Goal: Task Accomplishment & Management: Complete application form

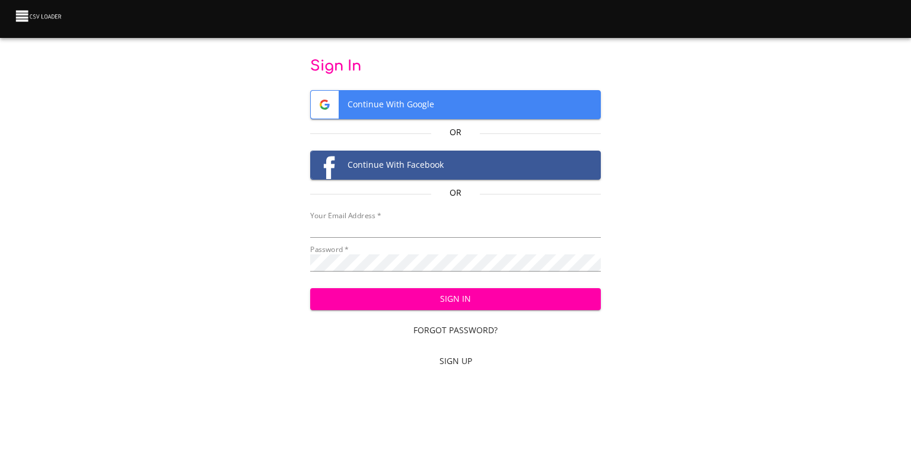
type input "[EMAIL_ADDRESS][DOMAIN_NAME]"
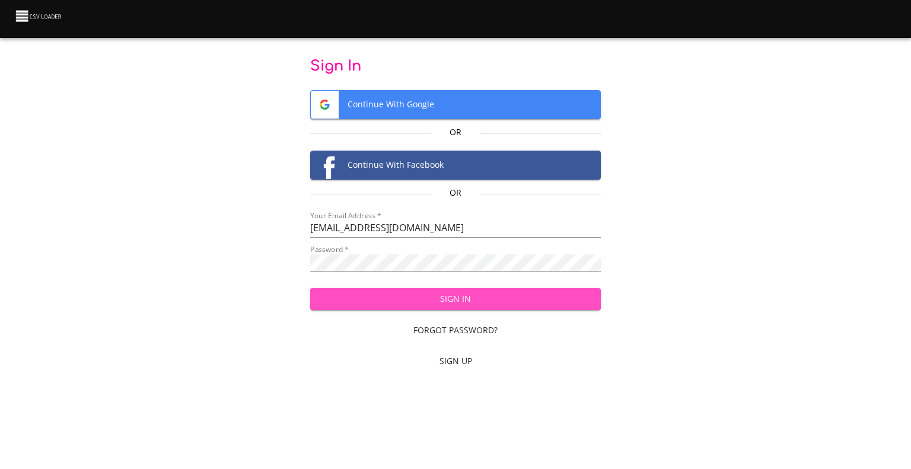
click at [491, 294] on span "Sign In" at bounding box center [456, 299] width 272 height 15
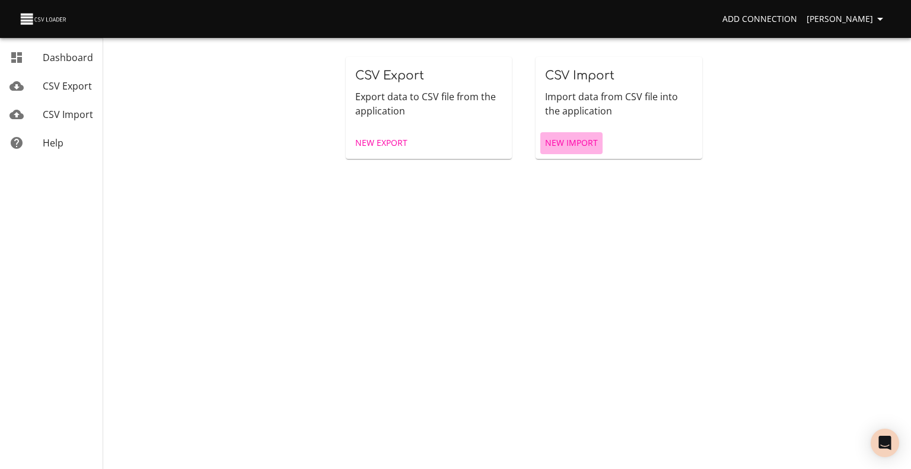
click at [584, 141] on span "New Import" at bounding box center [571, 143] width 53 height 15
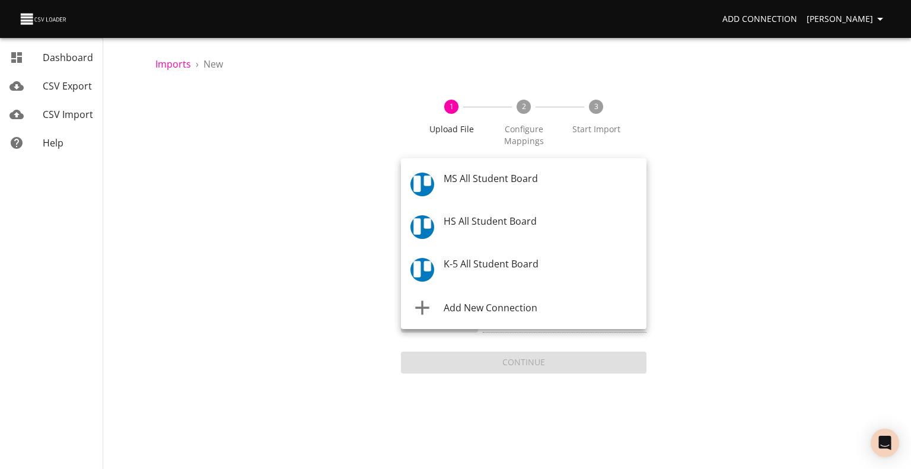
click at [533, 175] on body "Add Connection Celeste Claggett Dashboard CSV Export CSV Import Help Imports › …" at bounding box center [455, 234] width 911 height 469
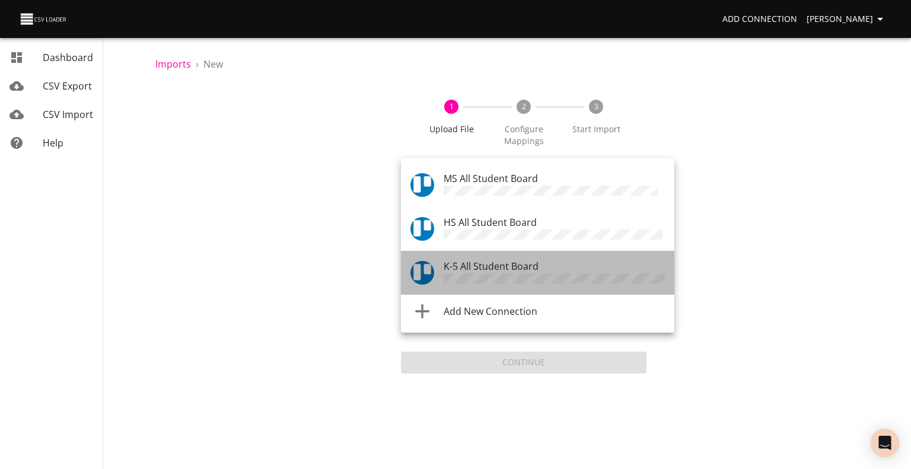
click at [520, 269] on span "K-5 All Student Board" at bounding box center [491, 266] width 95 height 13
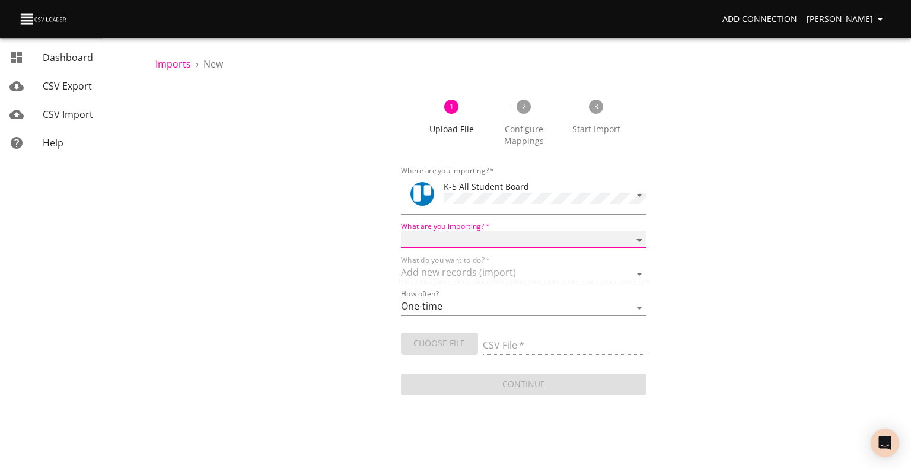
click at [512, 238] on select "Boards Cards Checkitems Checklists" at bounding box center [524, 239] width 246 height 17
select select "cards"
click at [401, 231] on select "Boards Cards Checkitems Checklists" at bounding box center [524, 239] width 246 height 17
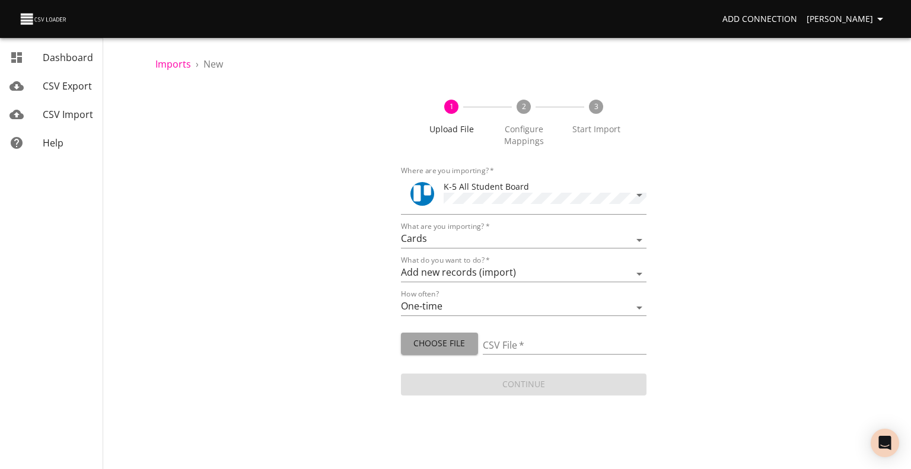
click at [437, 338] on span "Choose File" at bounding box center [440, 343] width 58 height 15
type input "ES 912 915 917 2025.csv"
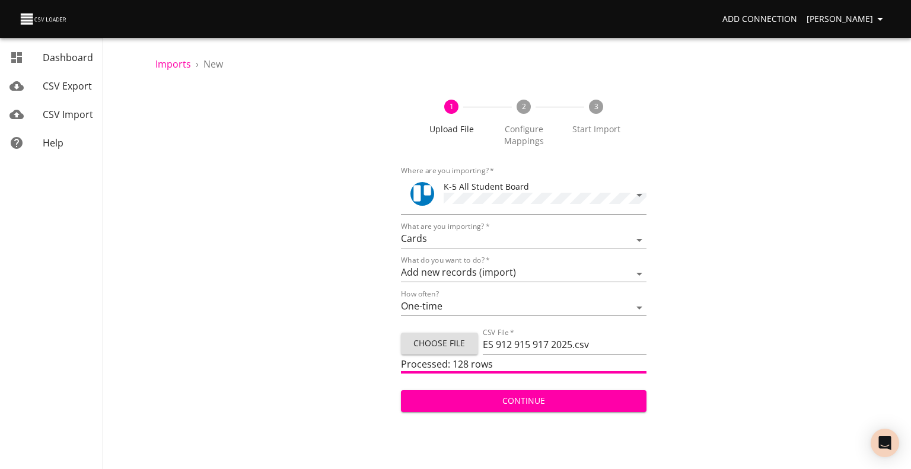
click at [461, 394] on span "Continue" at bounding box center [524, 401] width 227 height 15
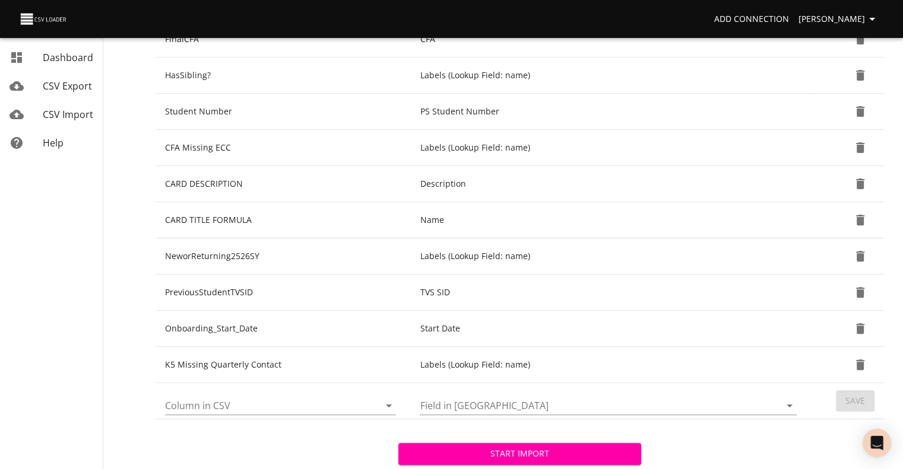
scroll to position [342, 0]
click at [383, 398] on icon "Open" at bounding box center [389, 405] width 14 height 14
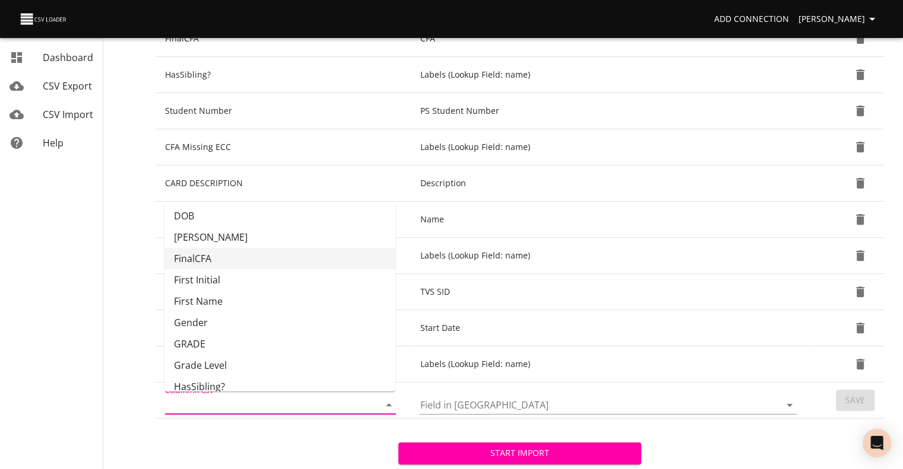
scroll to position [68, 0]
click at [354, 338] on li "GRADE" at bounding box center [279, 343] width 231 height 21
type input "GRADE"
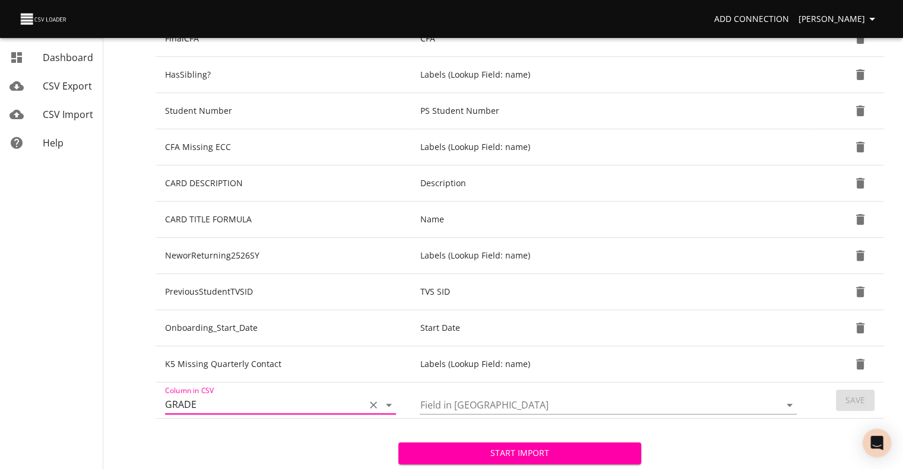
click at [485, 402] on input "Field in Trello" at bounding box center [590, 405] width 340 height 18
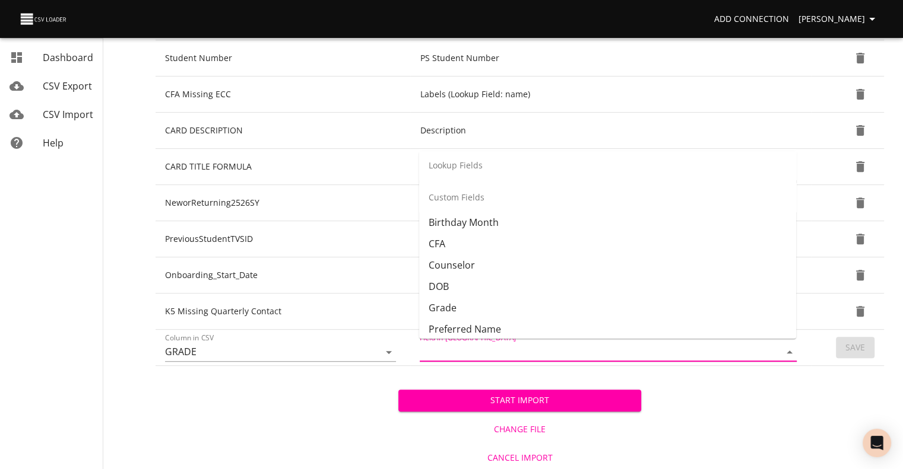
scroll to position [248, 0]
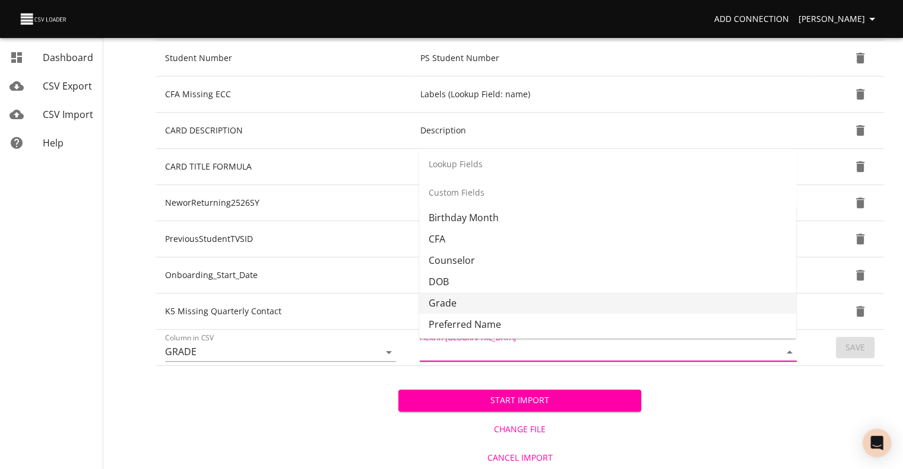
click at [517, 297] on li "Grade" at bounding box center [607, 303] width 377 height 21
type input "Grade"
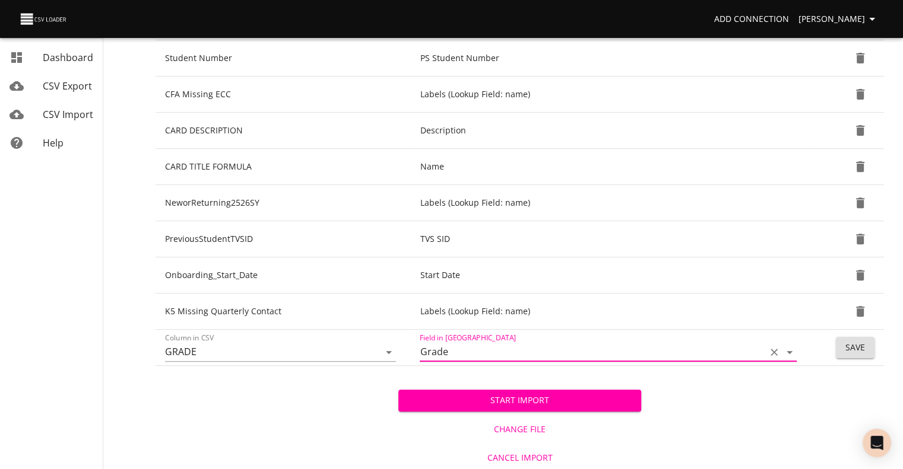
click at [840, 341] on button "Save" at bounding box center [854, 348] width 39 height 22
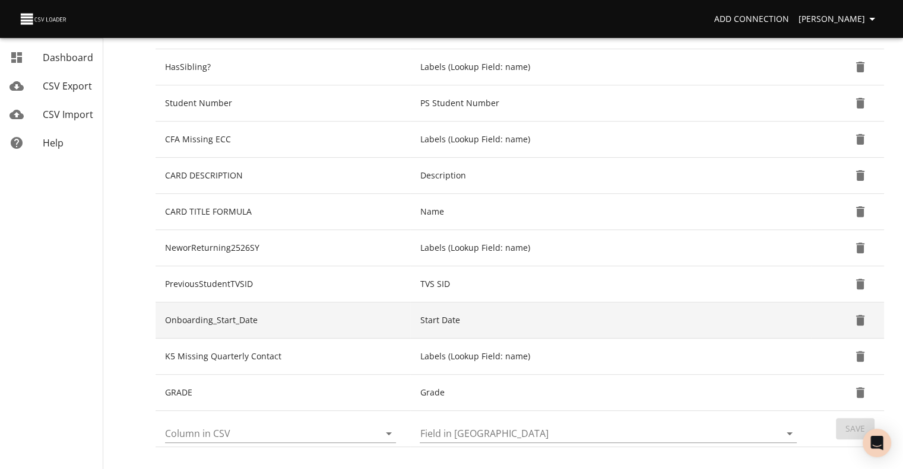
scroll to position [431, 0]
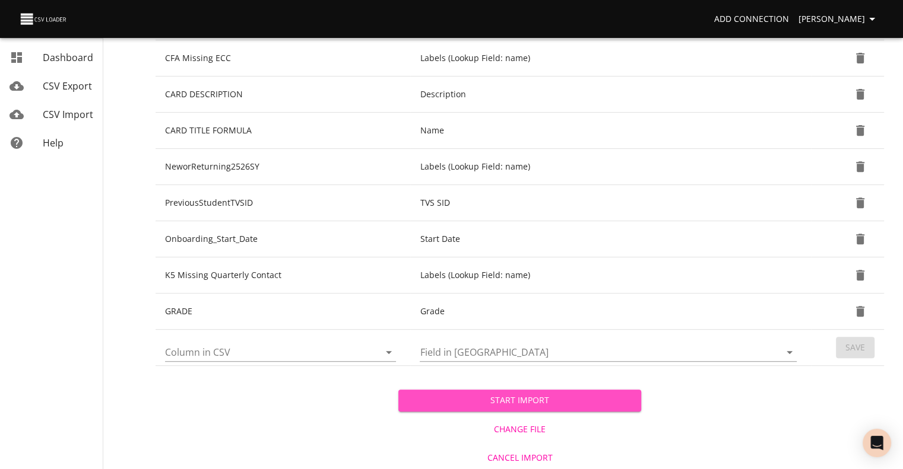
click at [559, 399] on span "Start Import" at bounding box center [520, 400] width 224 height 15
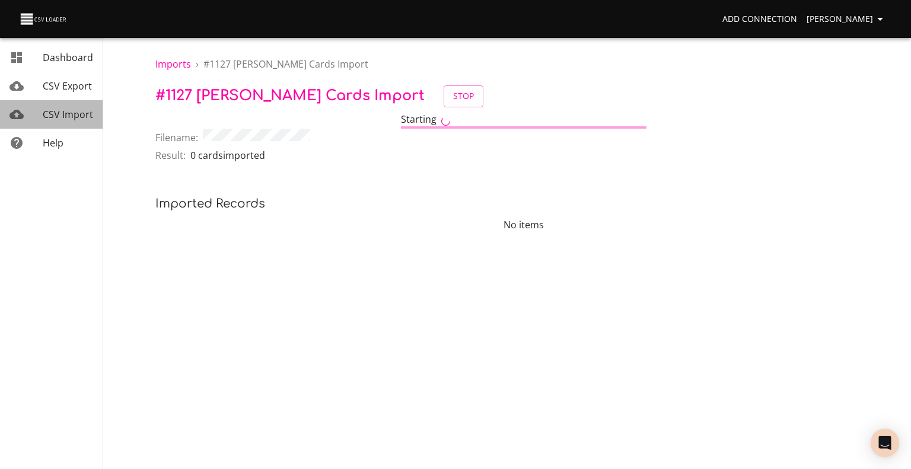
click at [75, 114] on span "CSV Import" at bounding box center [68, 114] width 50 height 13
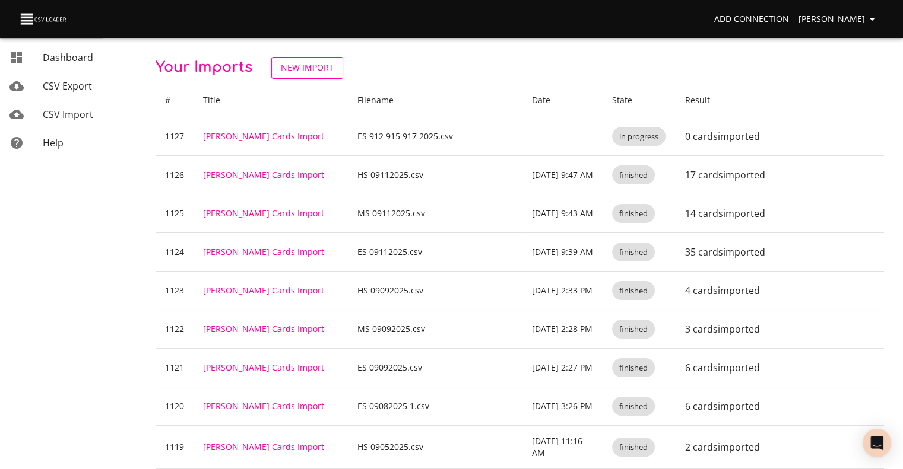
click at [296, 68] on span "New Import" at bounding box center [307, 68] width 53 height 15
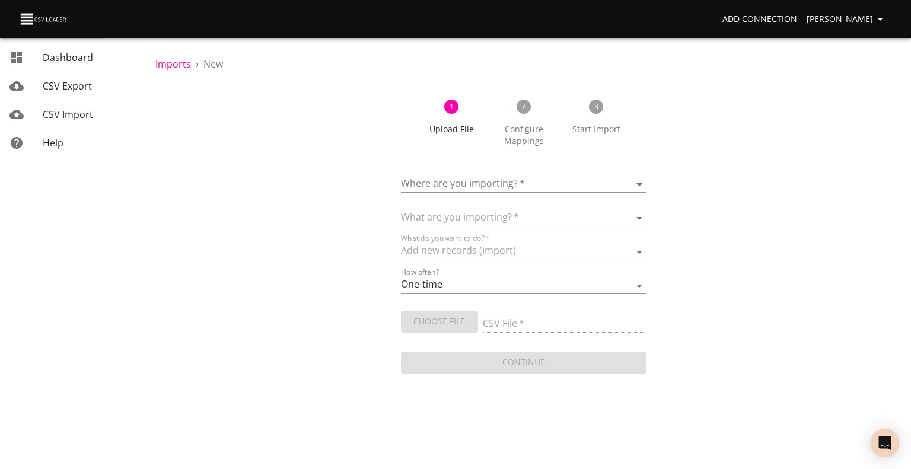
click at [510, 184] on body "Add Connection Celeste Claggett Dashboard CSV Export CSV Import Help Imports › …" at bounding box center [455, 234] width 911 height 469
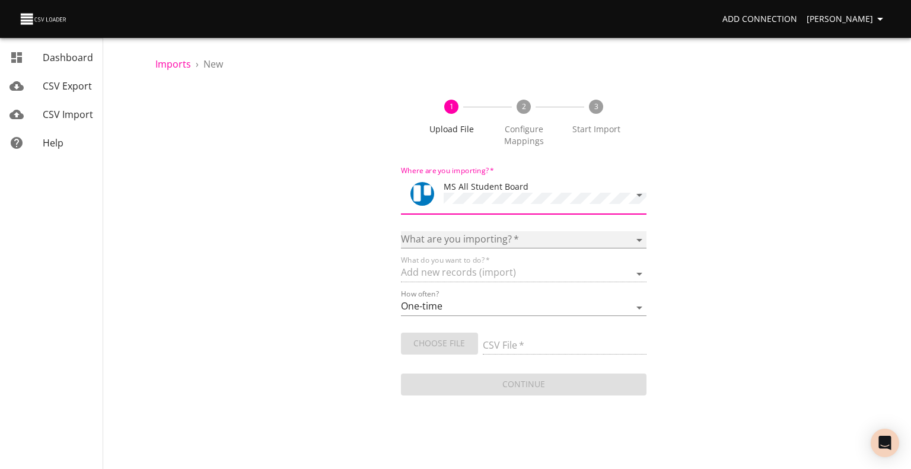
click at [474, 236] on select "Boards Cards Checkitems Checklists" at bounding box center [524, 239] width 246 height 17
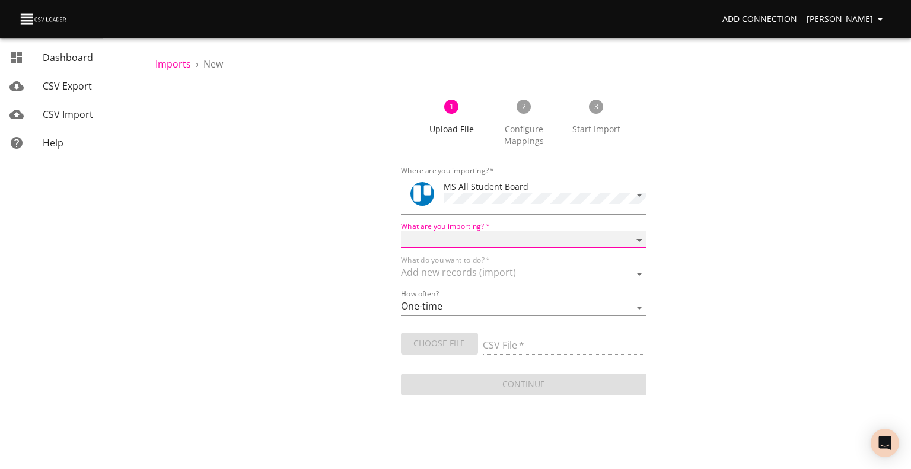
select select "cards"
click at [401, 231] on select "Boards Cards Checkitems Checklists" at bounding box center [524, 239] width 246 height 17
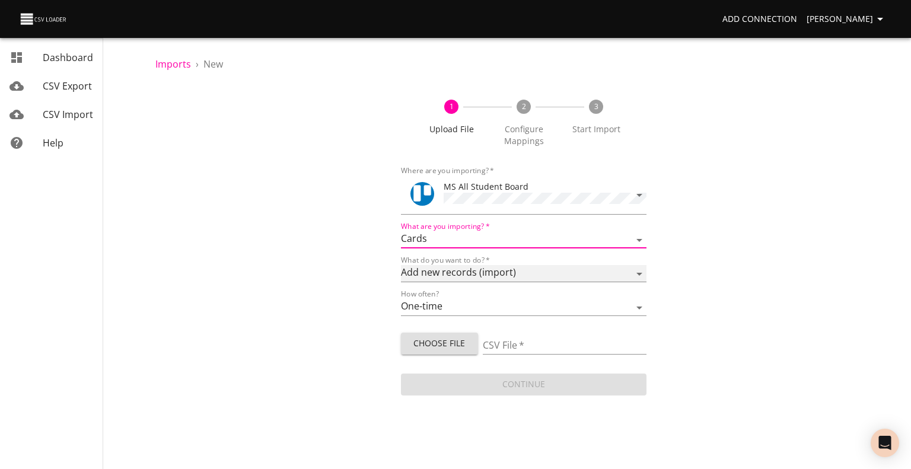
click at [461, 275] on select "Add new records (import) Update existing records (update) Add new and update ex…" at bounding box center [524, 273] width 246 height 17
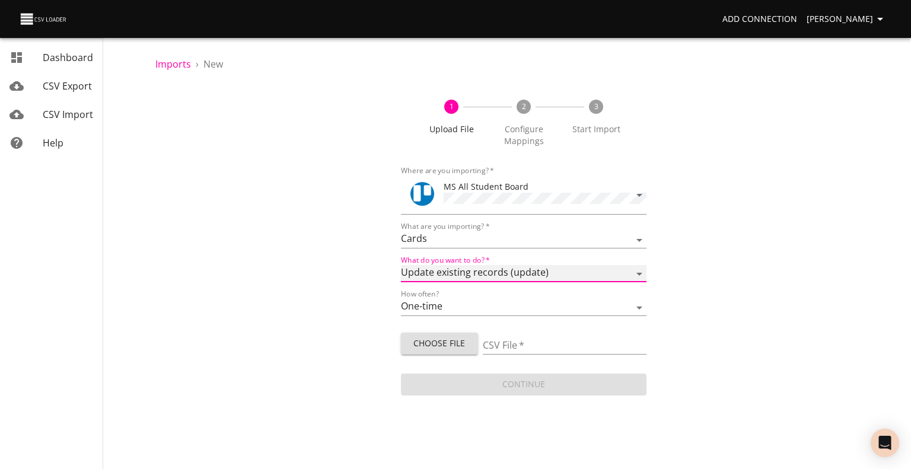
click at [401, 265] on select "Add new records (import) Update existing records (update) Add new and update ex…" at bounding box center [524, 273] width 246 height 17
click at [459, 272] on select "Add new records (import) Update existing records (update) Add new and update ex…" at bounding box center [524, 273] width 246 height 17
select select "create"
click at [401, 265] on select "Add new records (import) Update existing records (update) Add new and update ex…" at bounding box center [524, 273] width 246 height 17
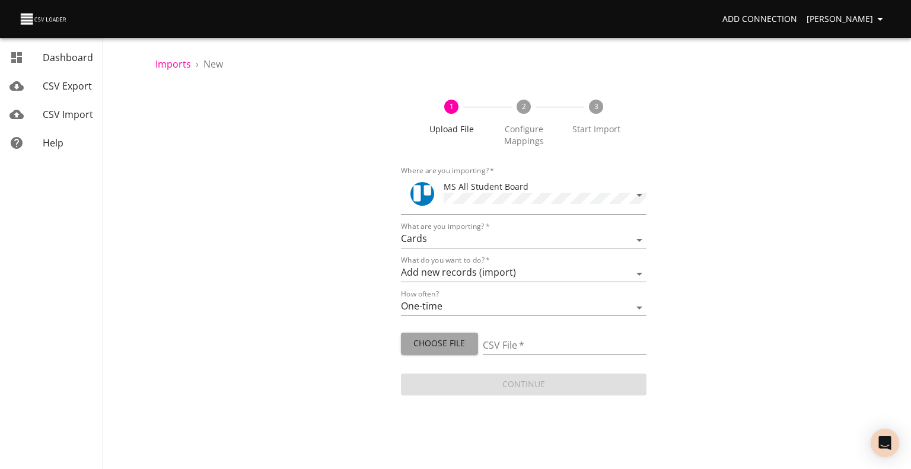
click at [434, 344] on span "Choose File" at bounding box center [440, 343] width 58 height 15
type input "MS 912 915 917 2025.csv"
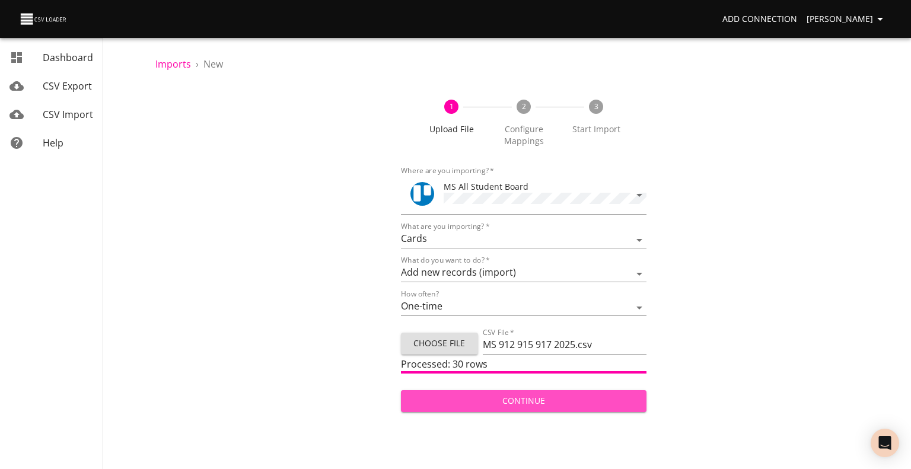
click at [536, 390] on button "Continue" at bounding box center [524, 401] width 246 height 22
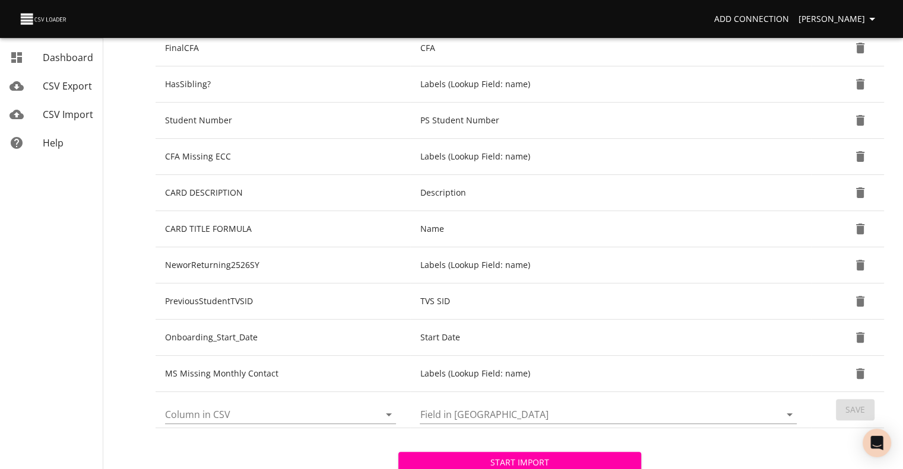
scroll to position [335, 0]
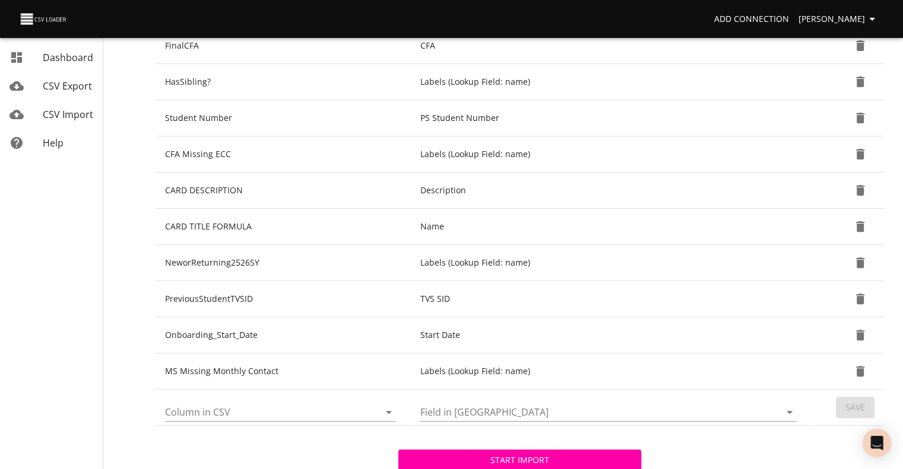
click at [385, 405] on icon "Open" at bounding box center [389, 412] width 14 height 14
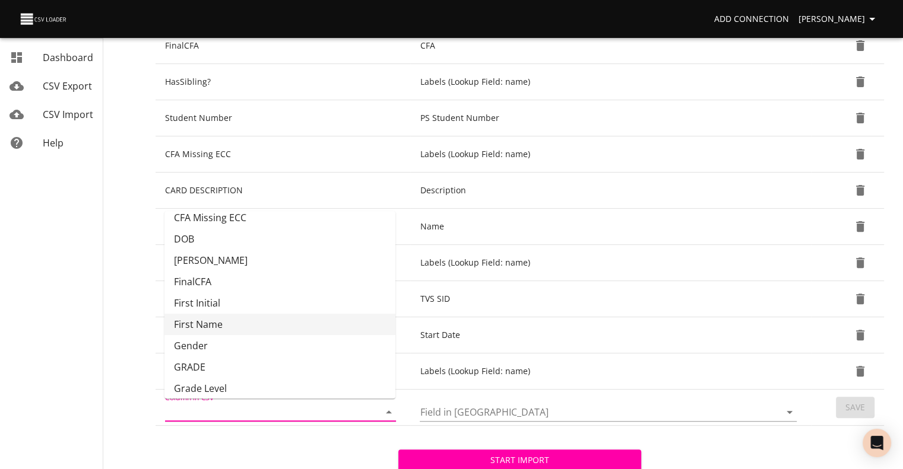
scroll to position [53, 0]
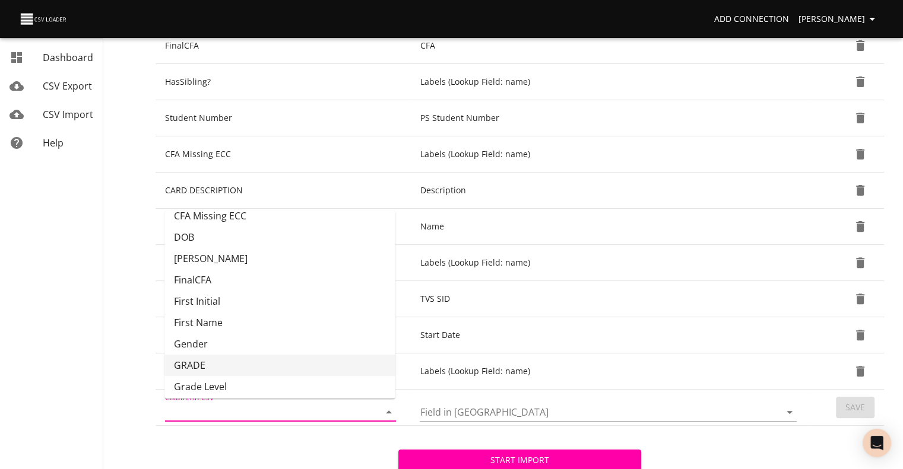
click at [318, 362] on li "GRADE" at bounding box center [279, 365] width 231 height 21
type input "GRADE"
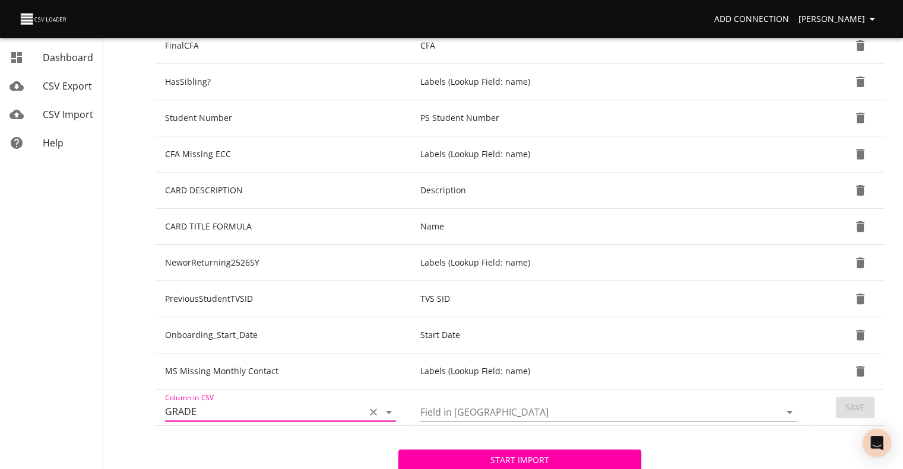
click at [437, 409] on input "Field in Trello" at bounding box center [590, 412] width 340 height 18
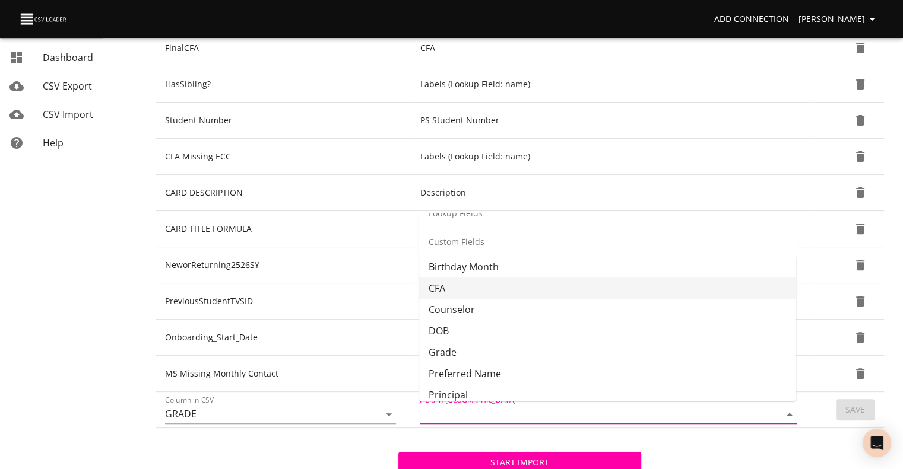
scroll to position [261, 0]
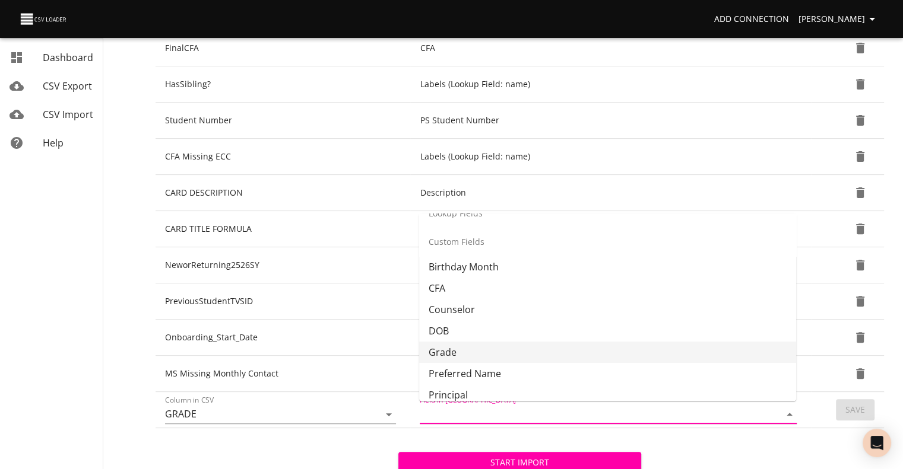
click at [506, 346] on li "Grade" at bounding box center [607, 352] width 377 height 21
type input "Grade"
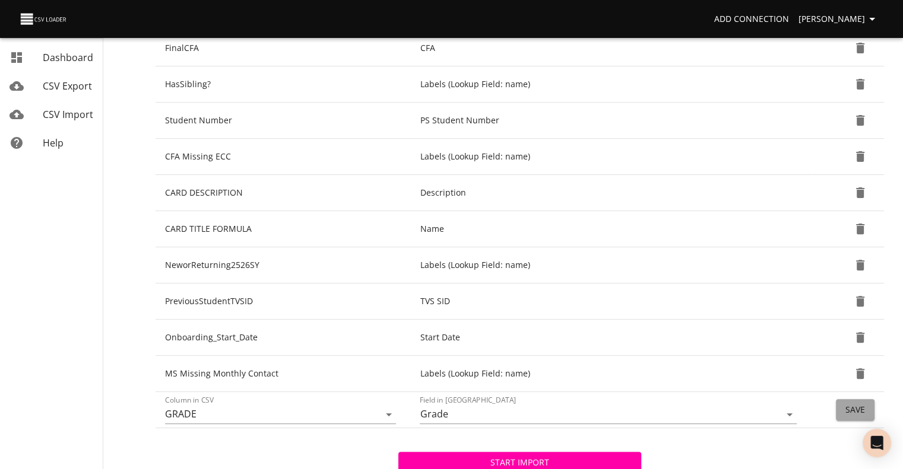
click at [847, 408] on span "Save" at bounding box center [855, 410] width 20 height 15
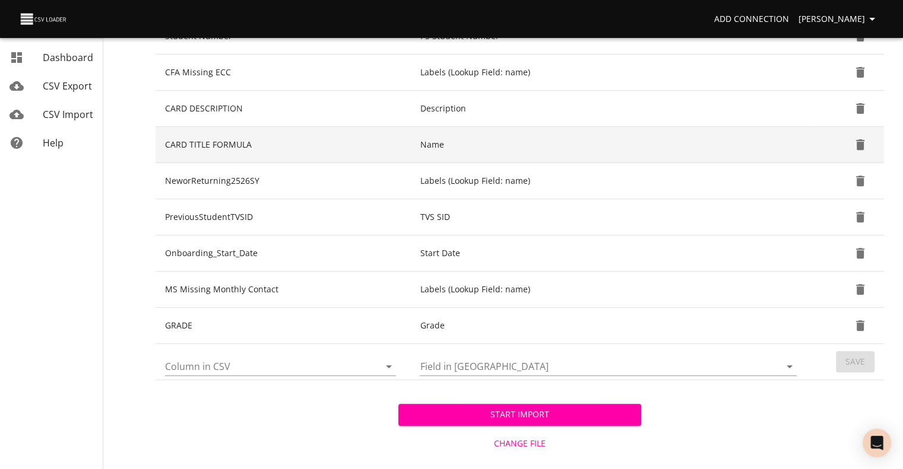
scroll to position [431, 0]
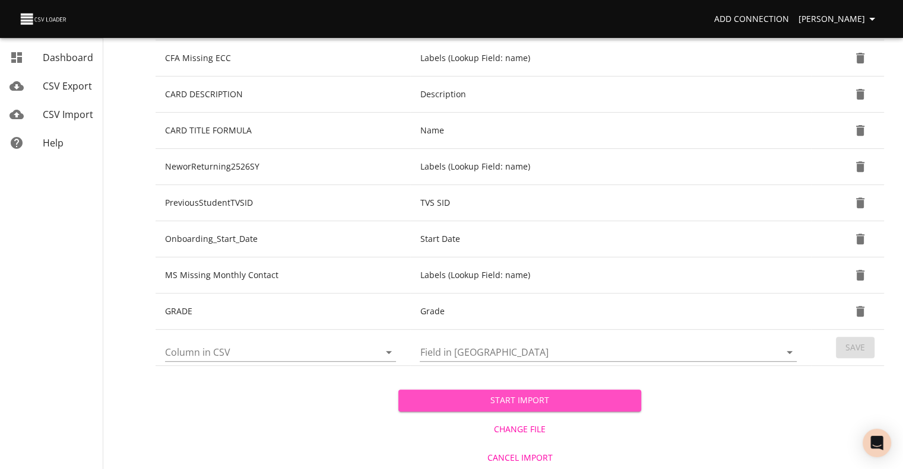
click at [524, 401] on span "Start Import" at bounding box center [520, 400] width 224 height 15
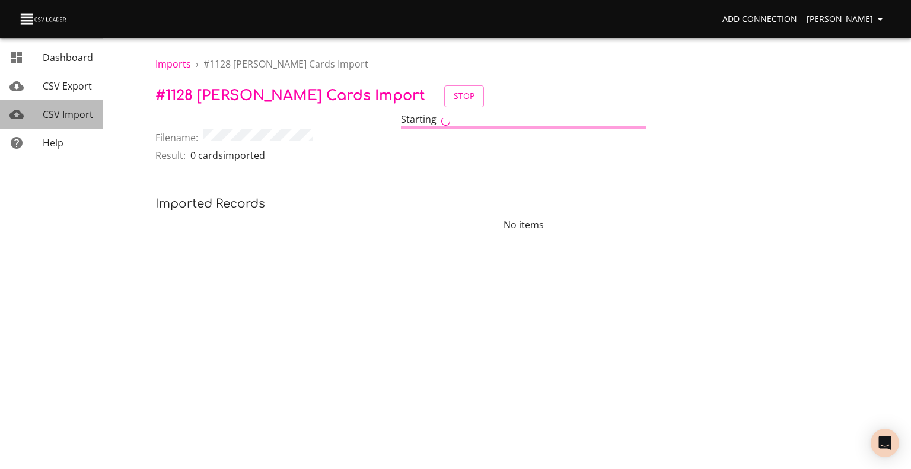
click at [75, 113] on span "CSV Import" at bounding box center [68, 114] width 50 height 13
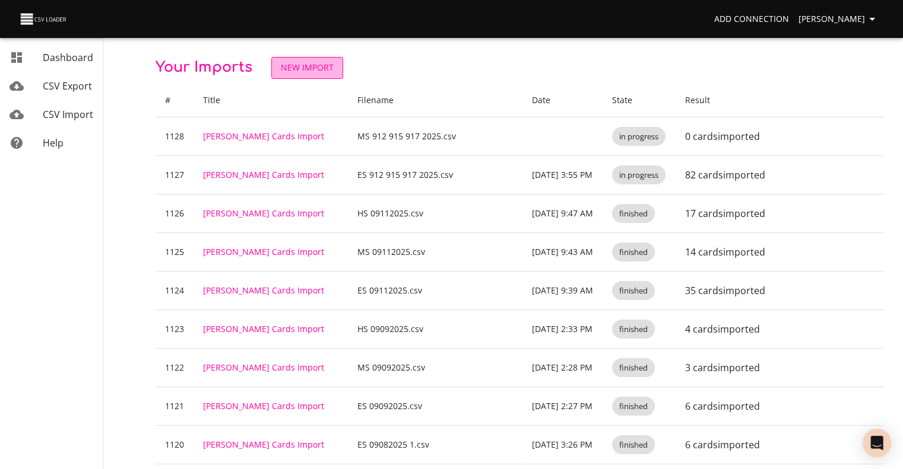
click at [309, 62] on span "New Import" at bounding box center [307, 68] width 53 height 15
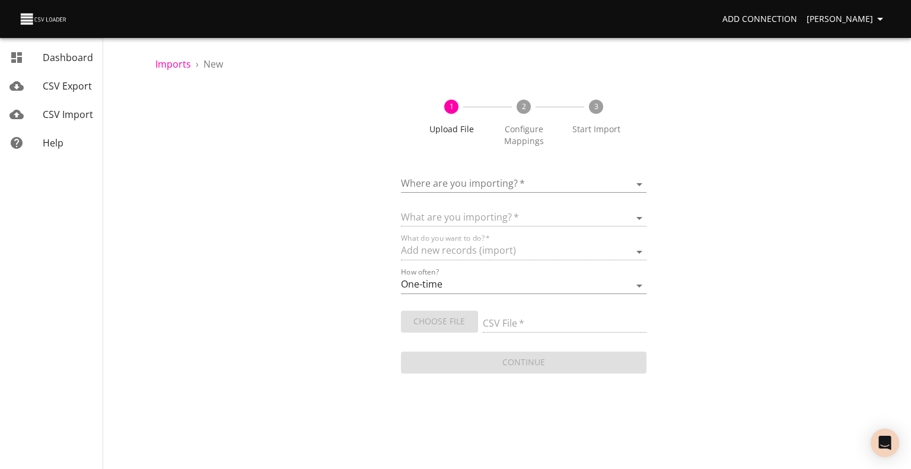
click at [468, 189] on body "Add Connection Celeste Claggett Dashboard CSV Export CSV Import Help Imports › …" at bounding box center [455, 234] width 911 height 469
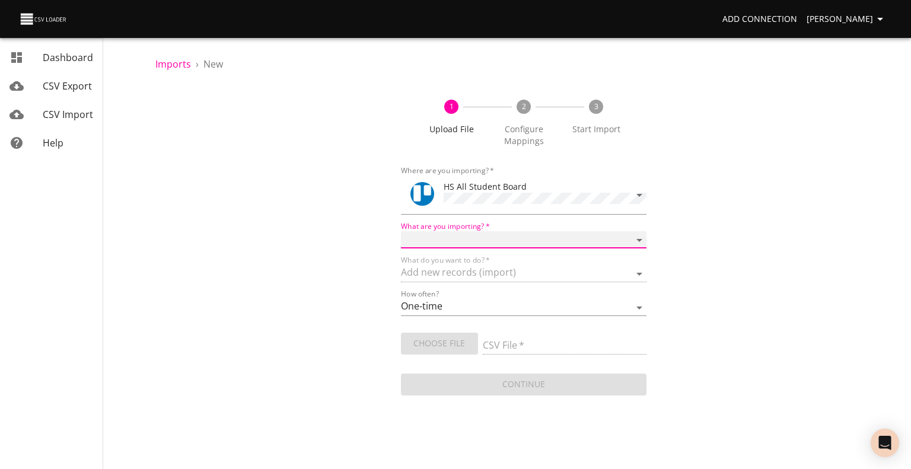
click at [476, 234] on select "Boards Cards Checkitems Checklists" at bounding box center [524, 239] width 246 height 17
select select "cards"
click at [401, 231] on select "Boards Cards Checkitems Checklists" at bounding box center [524, 239] width 246 height 17
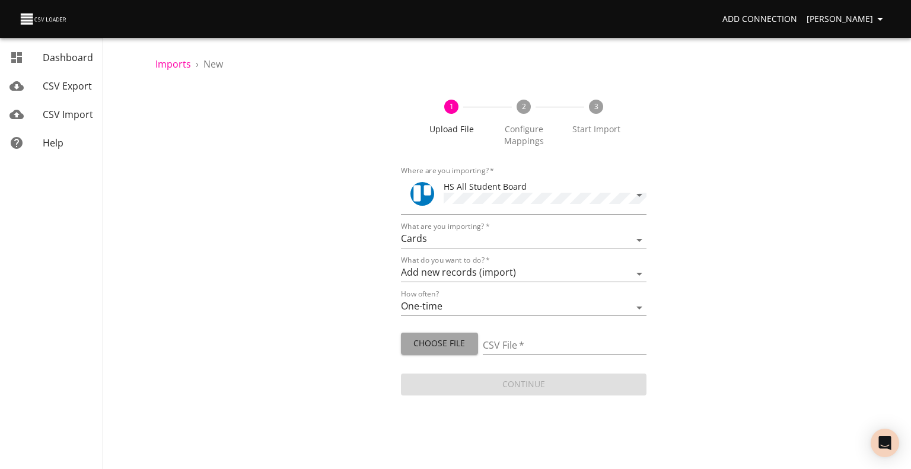
click at [442, 339] on span "Choose File" at bounding box center [440, 343] width 58 height 15
type input "HS 912 915 917 2025.csv"
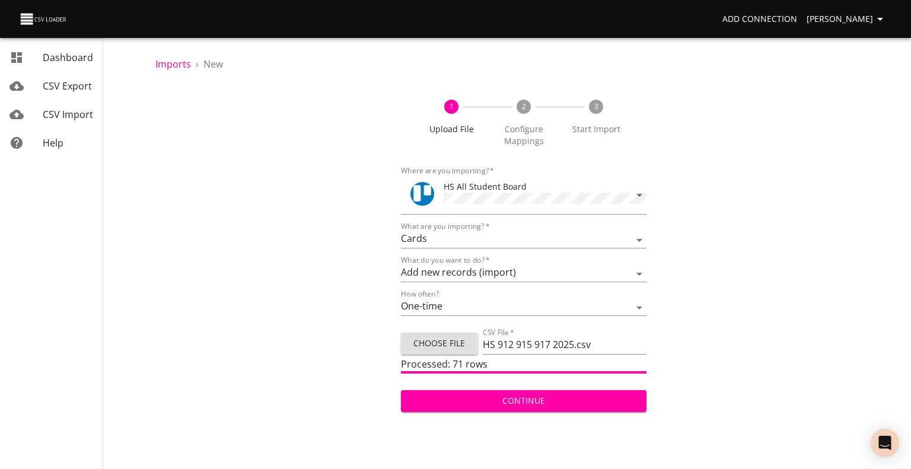
click at [506, 395] on span "Continue" at bounding box center [524, 401] width 227 height 15
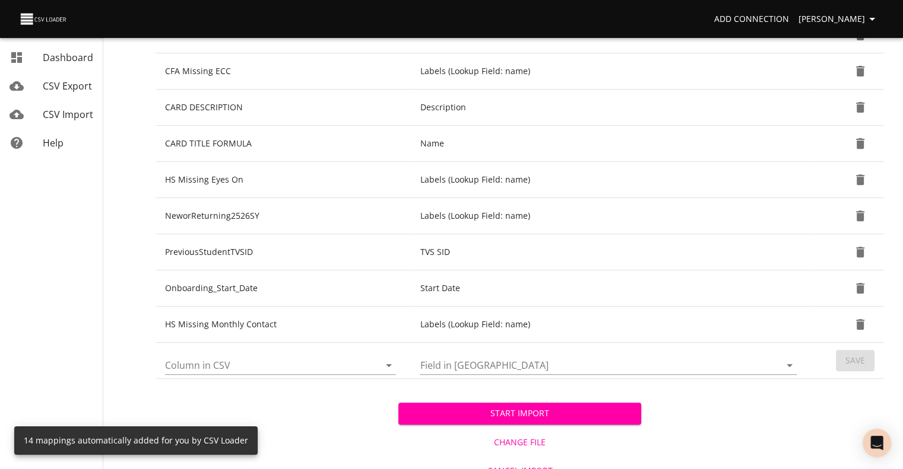
scroll to position [420, 0]
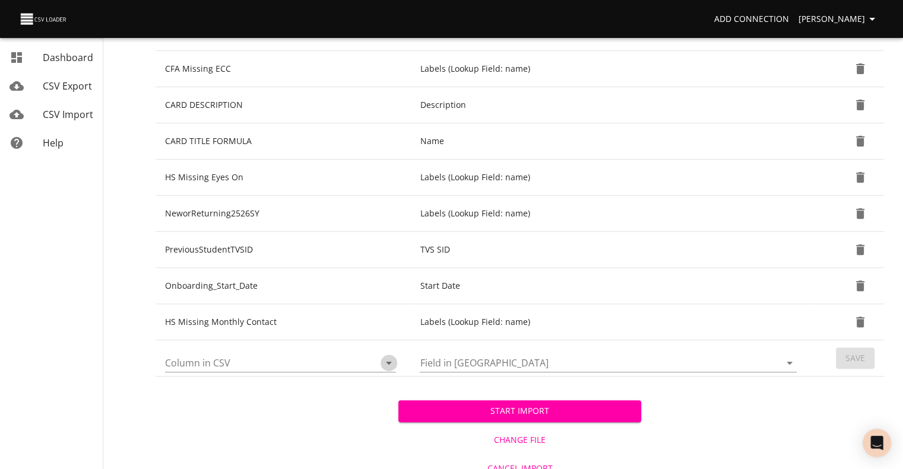
click at [389, 360] on icon "Open" at bounding box center [389, 363] width 14 height 14
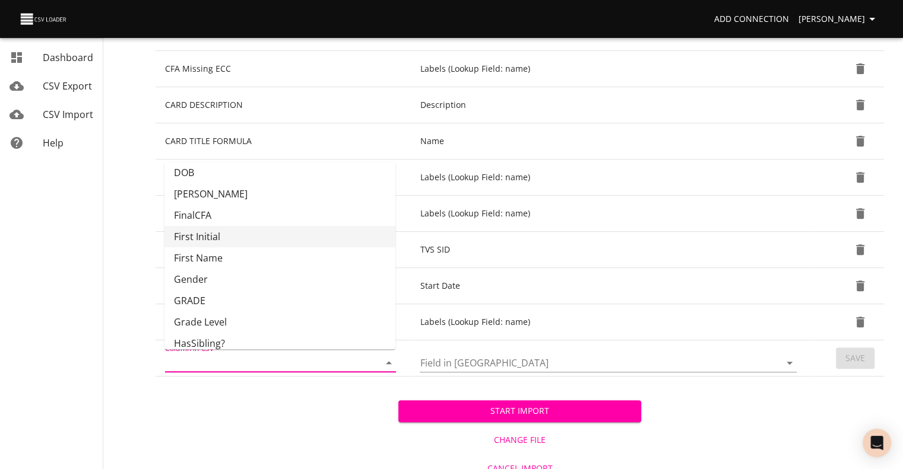
scroll to position [69, 0]
click at [310, 297] on li "GRADE" at bounding box center [279, 300] width 231 height 21
type input "GRADE"
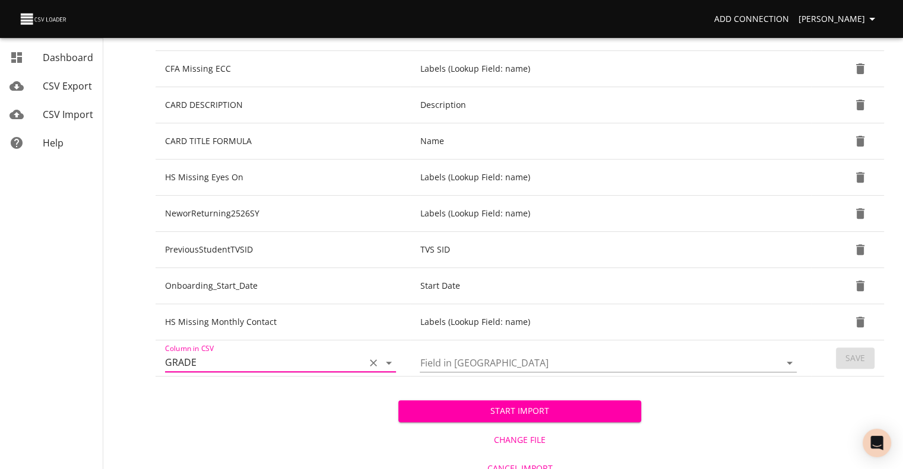
click at [787, 360] on icon "Open" at bounding box center [789, 363] width 14 height 14
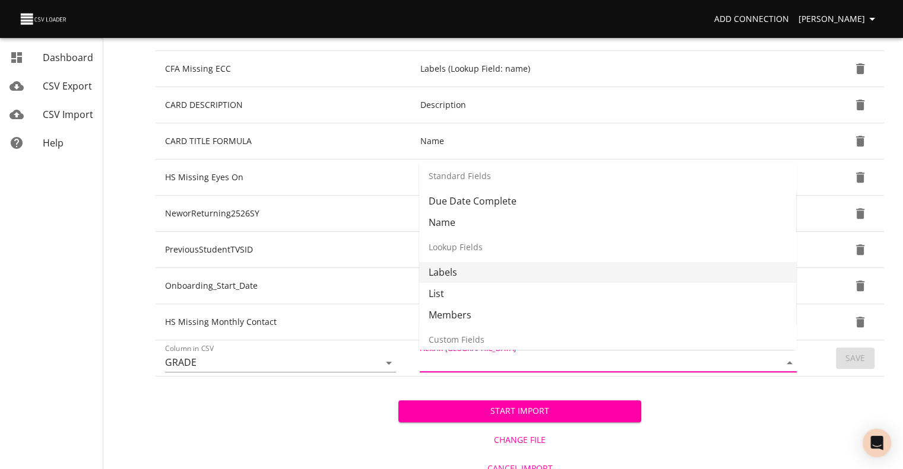
scroll to position [112, 0]
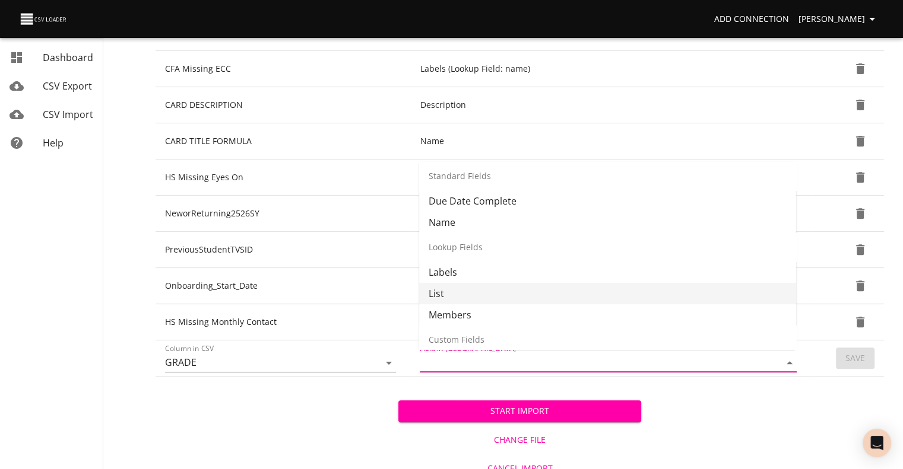
click at [674, 290] on li "List" at bounding box center [607, 293] width 377 height 21
type input "List"
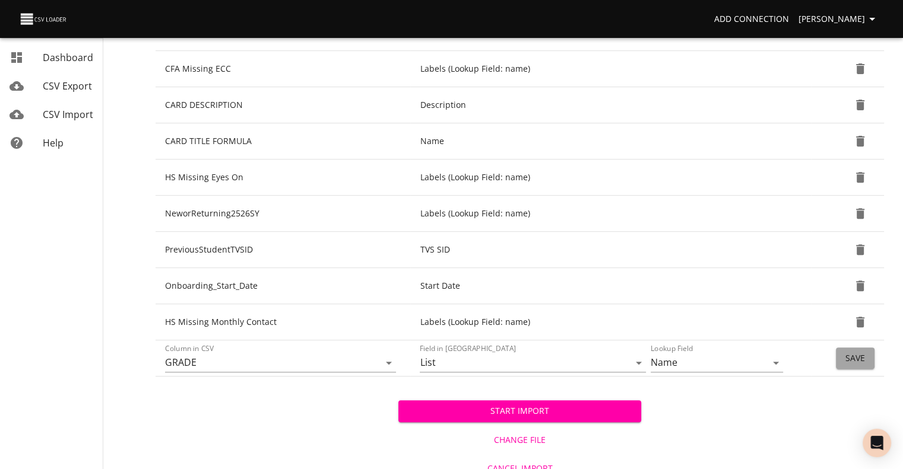
click at [850, 359] on span "Save" at bounding box center [855, 358] width 20 height 15
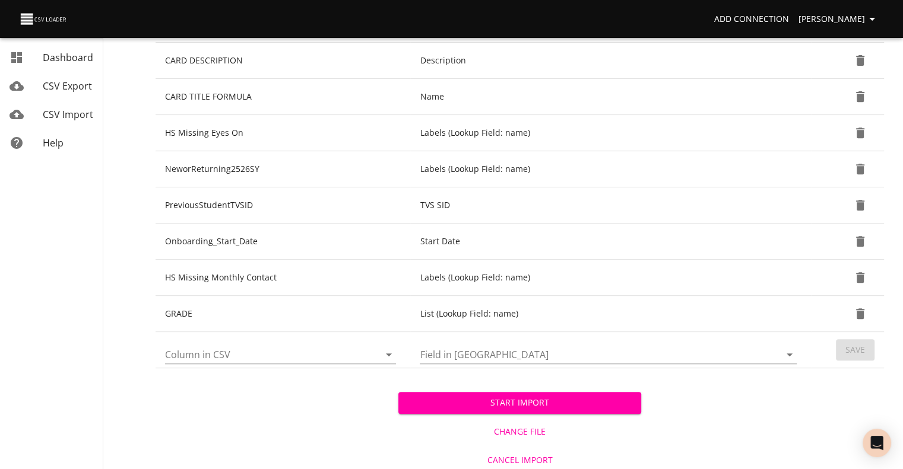
scroll to position [467, 0]
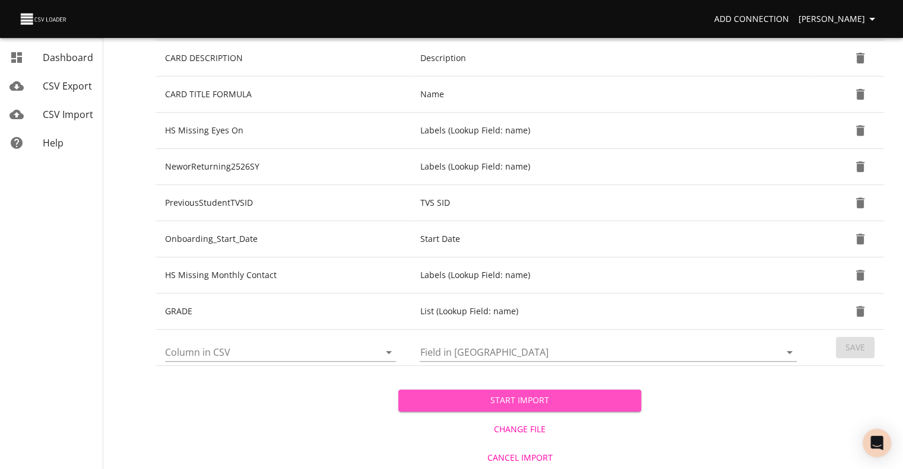
click at [447, 395] on span "Start Import" at bounding box center [520, 400] width 224 height 15
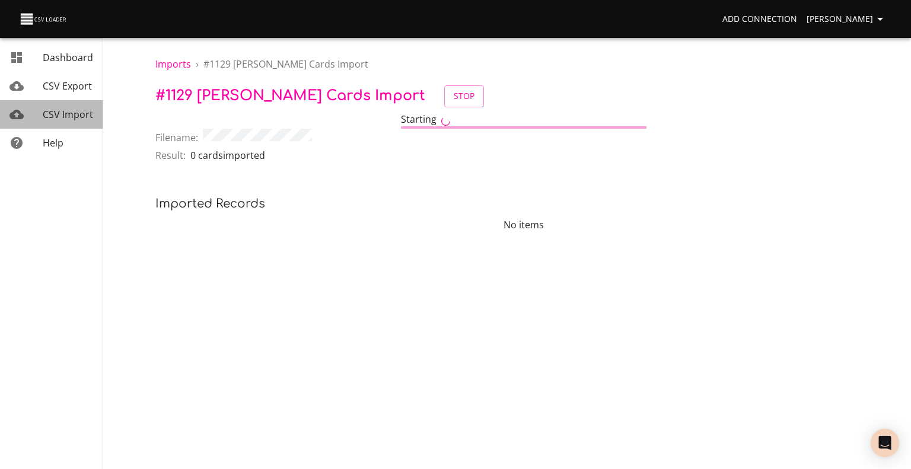
click at [61, 113] on span "CSV Import" at bounding box center [68, 114] width 50 height 13
